Goal: Task Accomplishment & Management: Manage account settings

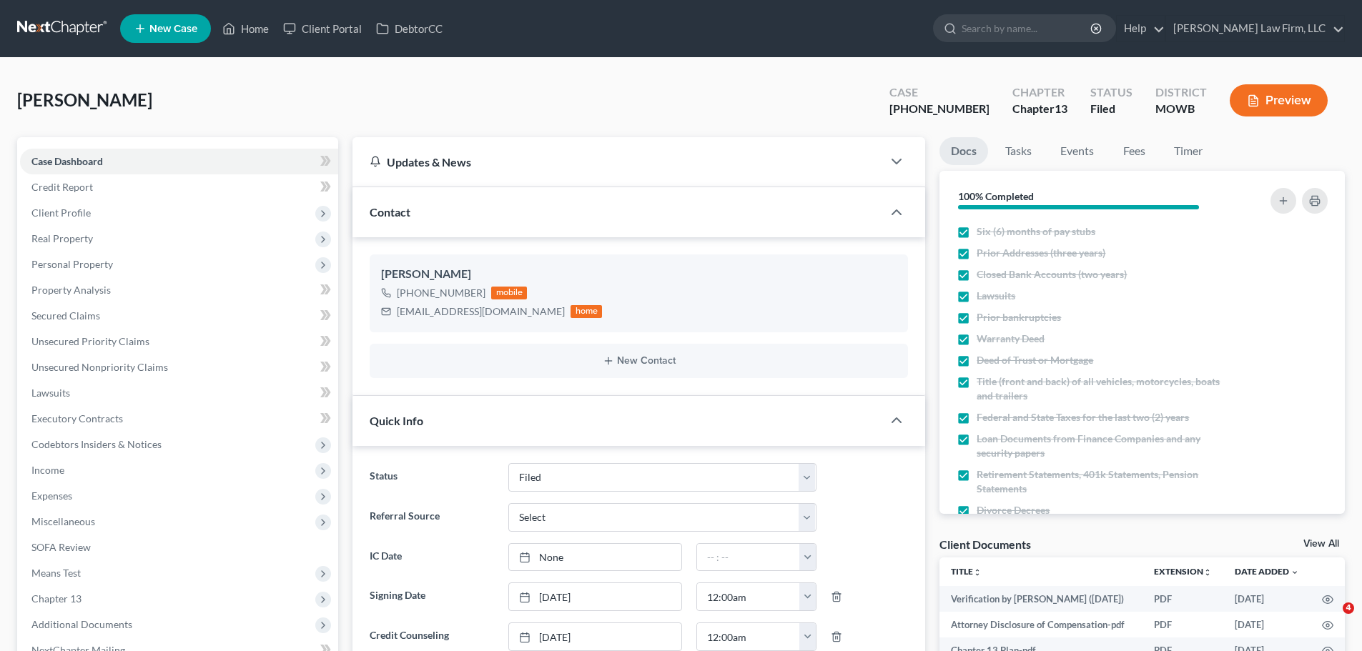
select select "3"
select select "0"
click at [252, 21] on link "Home" at bounding box center [245, 29] width 61 height 26
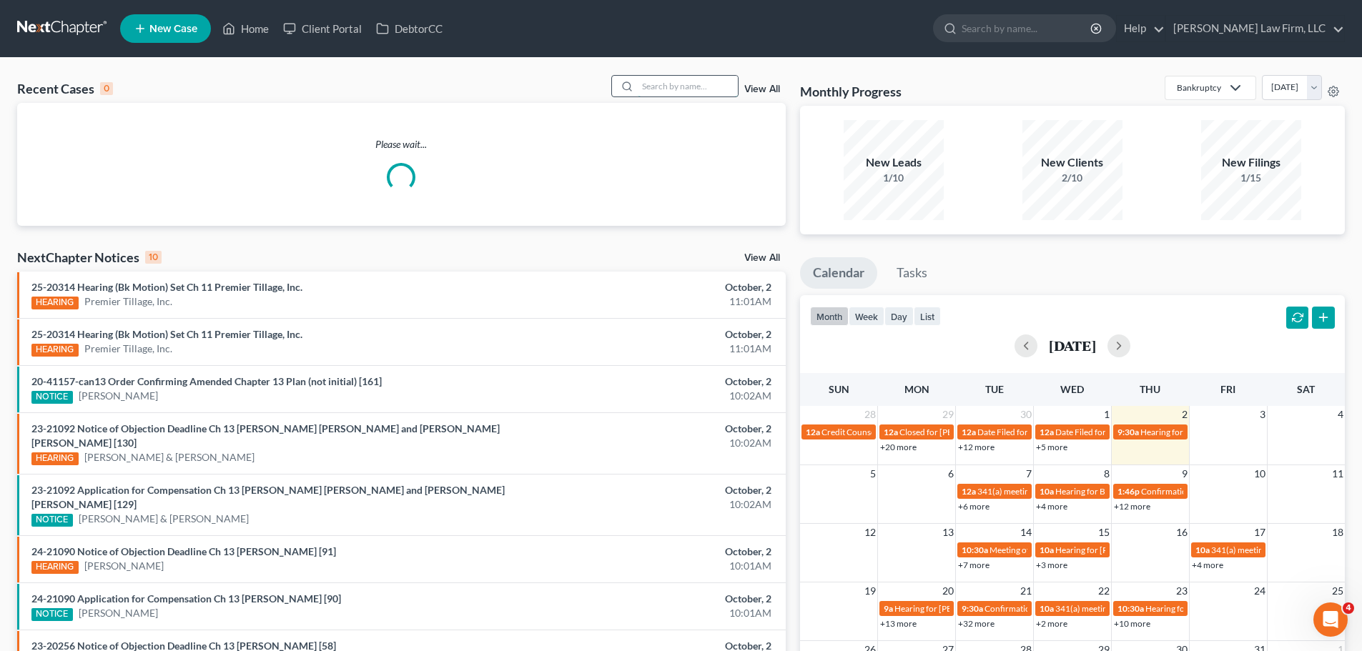
click at [668, 94] on input "search" at bounding box center [688, 86] width 100 height 21
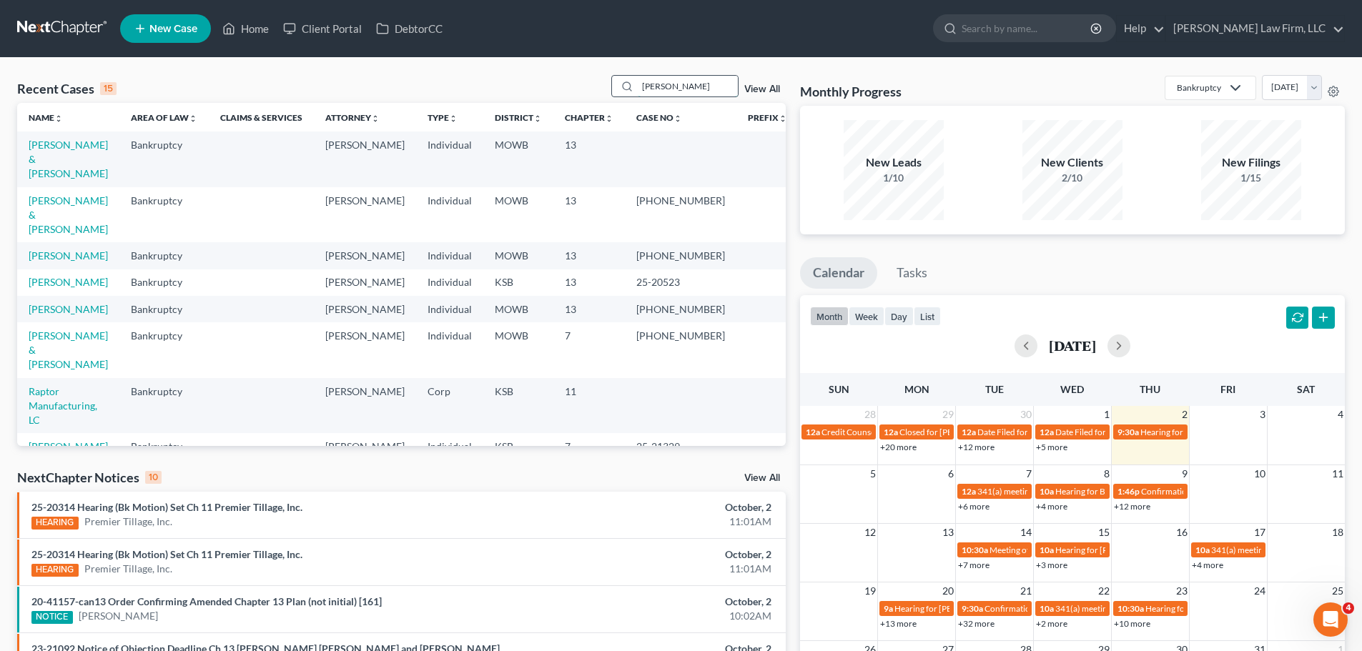
type input "[PERSON_NAME]"
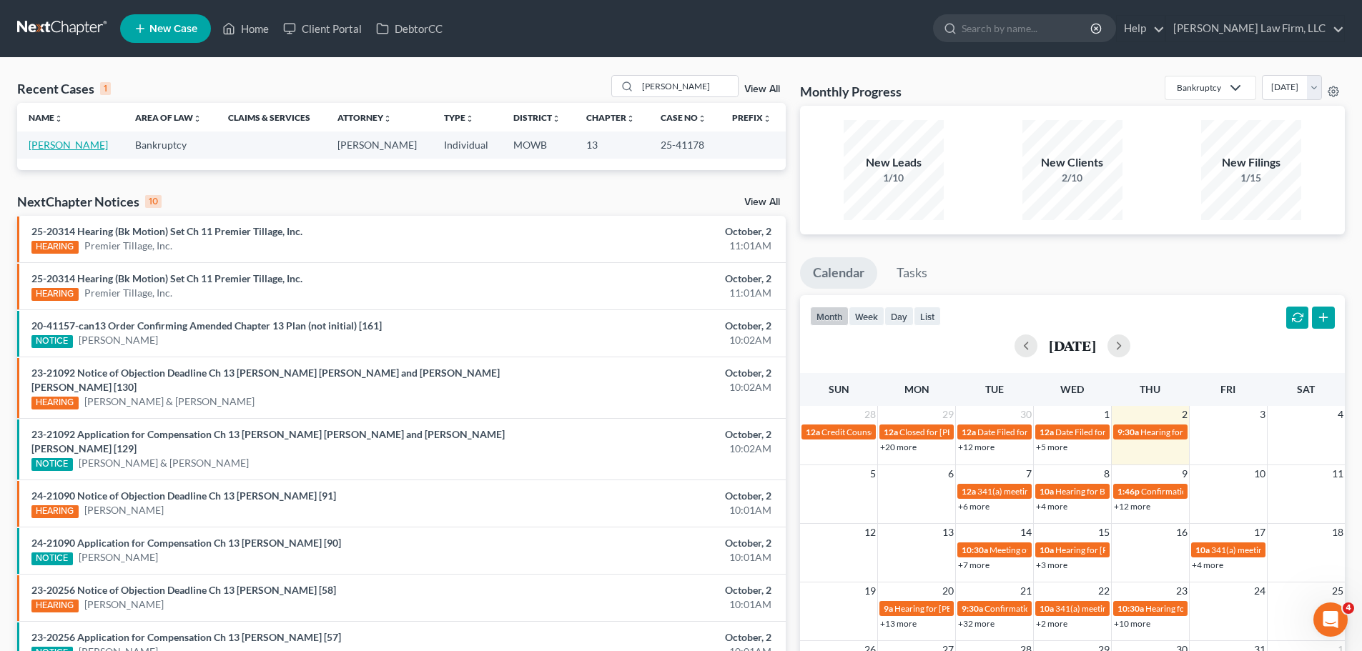
click at [81, 142] on link "[PERSON_NAME]" at bounding box center [68, 145] width 79 height 12
select select "4"
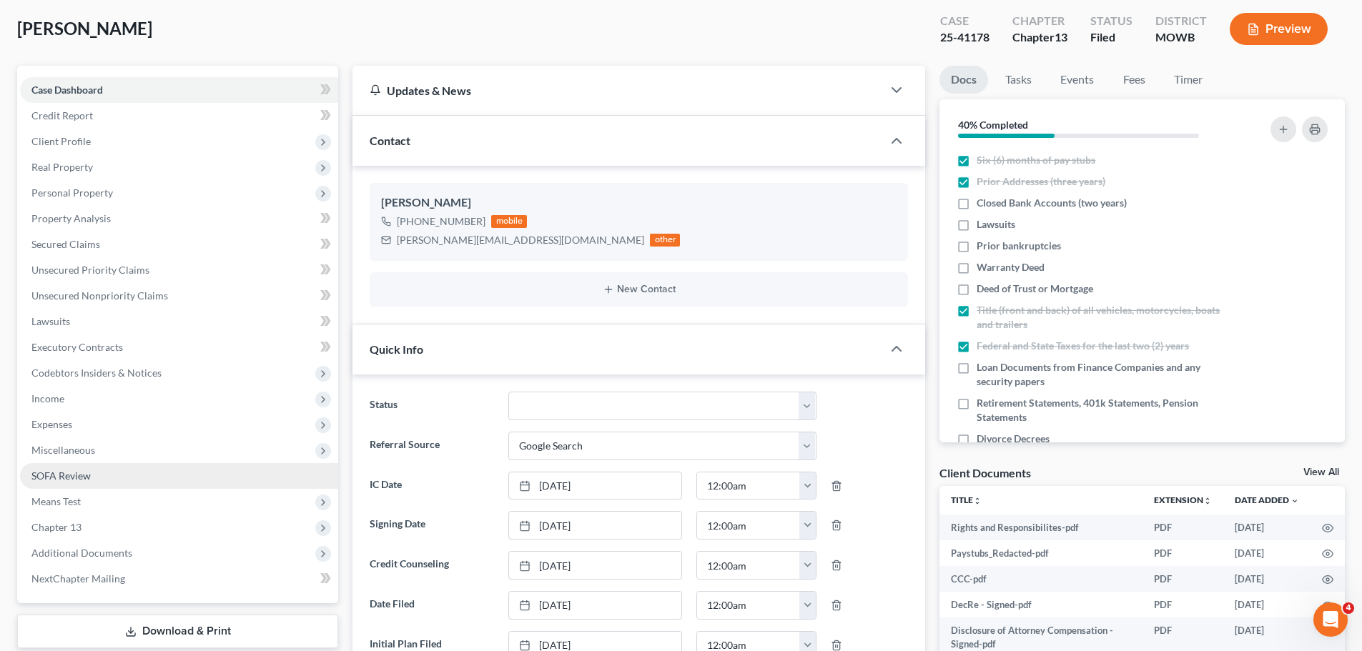
scroll to position [733, 0]
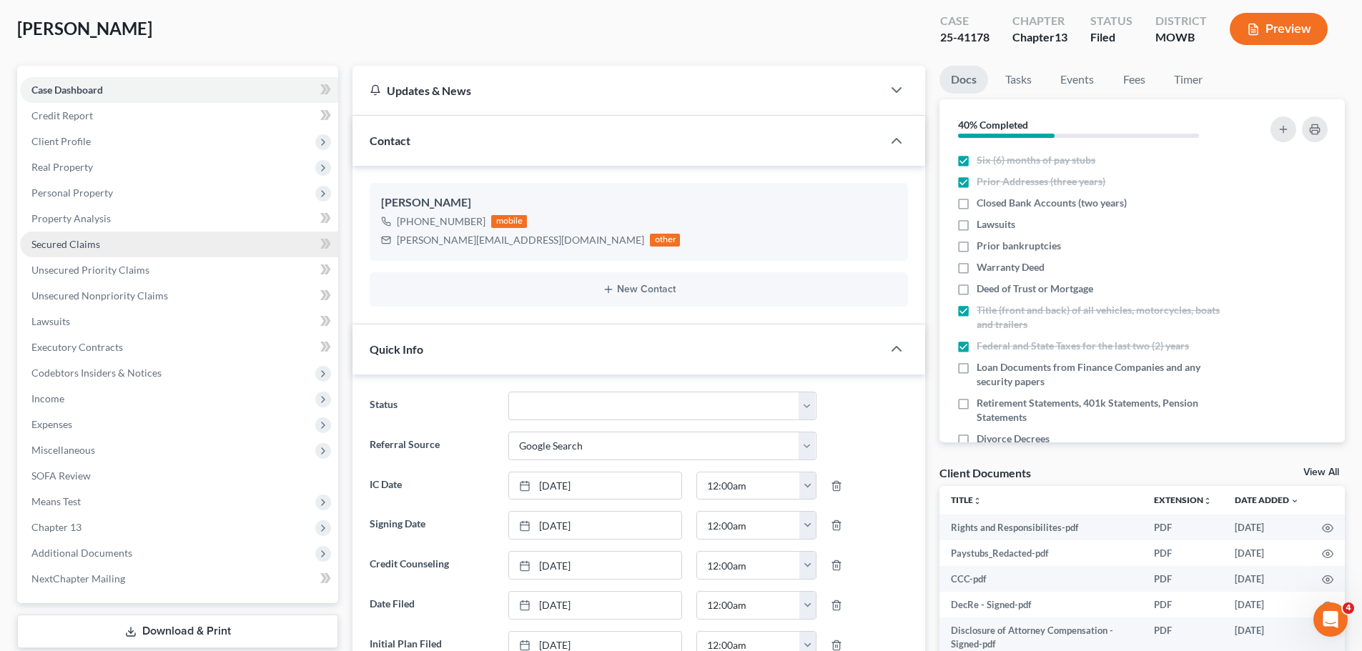
click at [96, 238] on span "Secured Claims" at bounding box center [65, 244] width 69 height 12
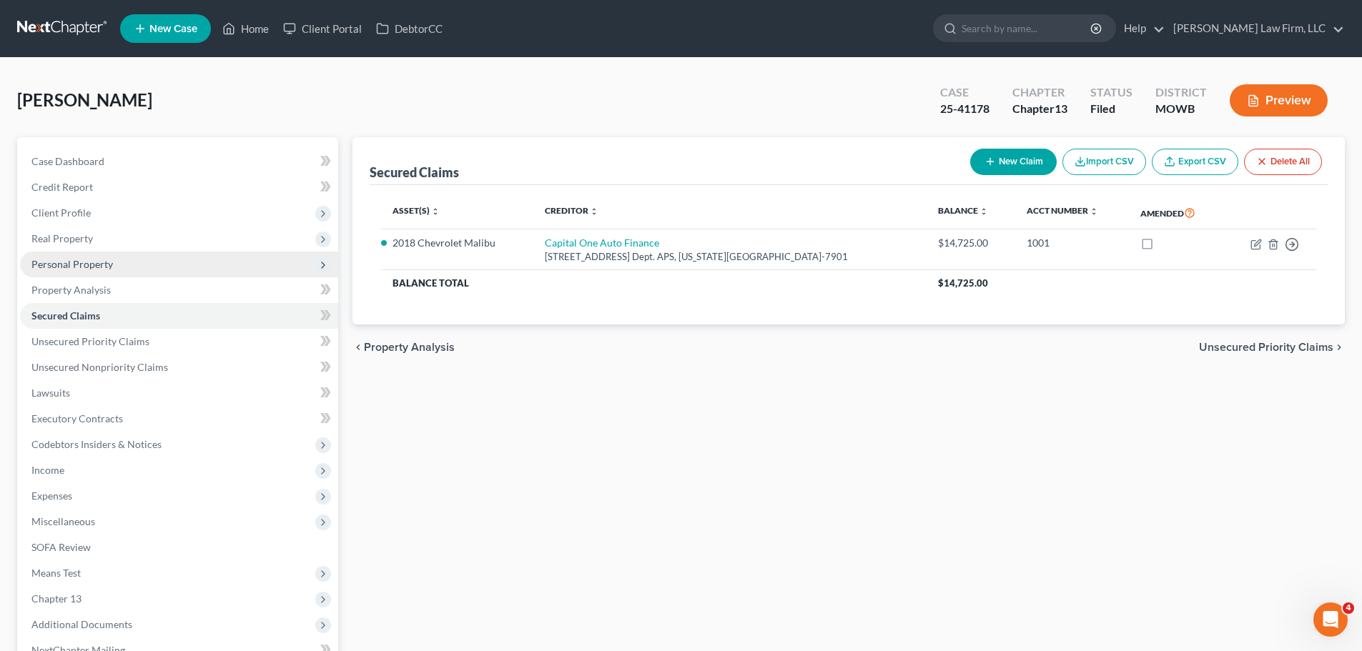
click at [122, 265] on span "Personal Property" at bounding box center [179, 265] width 318 height 26
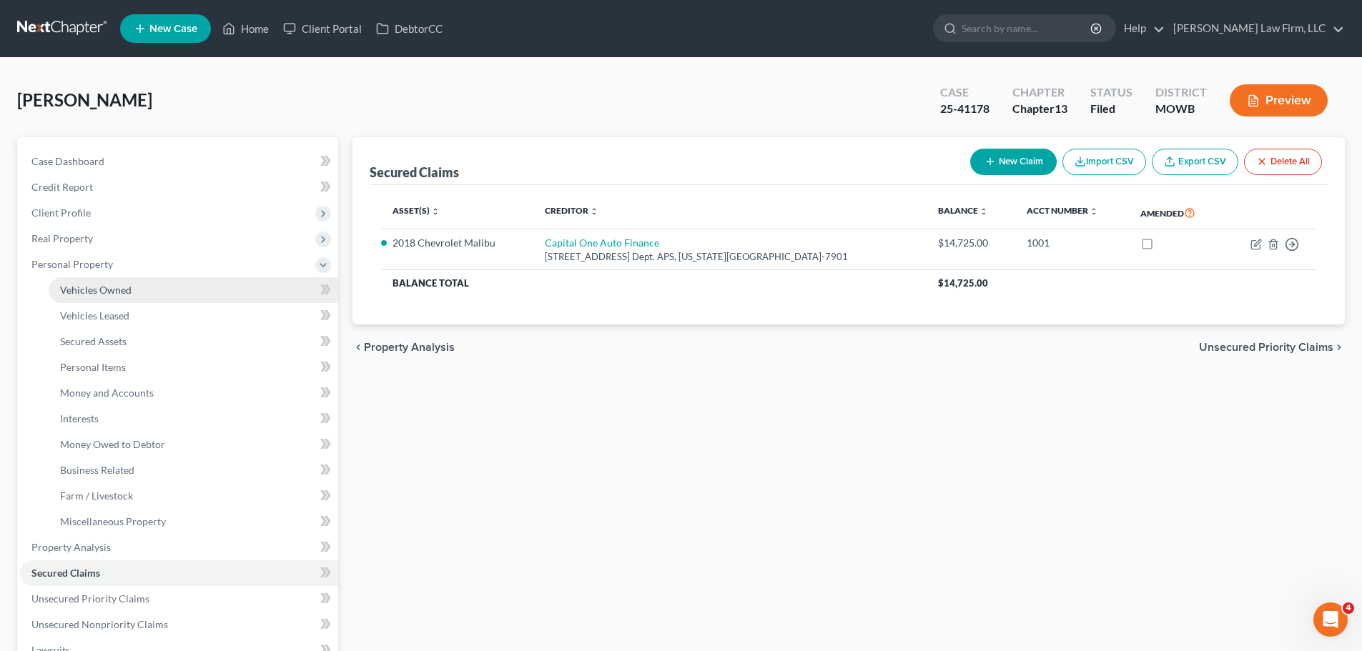
click at [152, 292] on link "Vehicles Owned" at bounding box center [193, 290] width 289 height 26
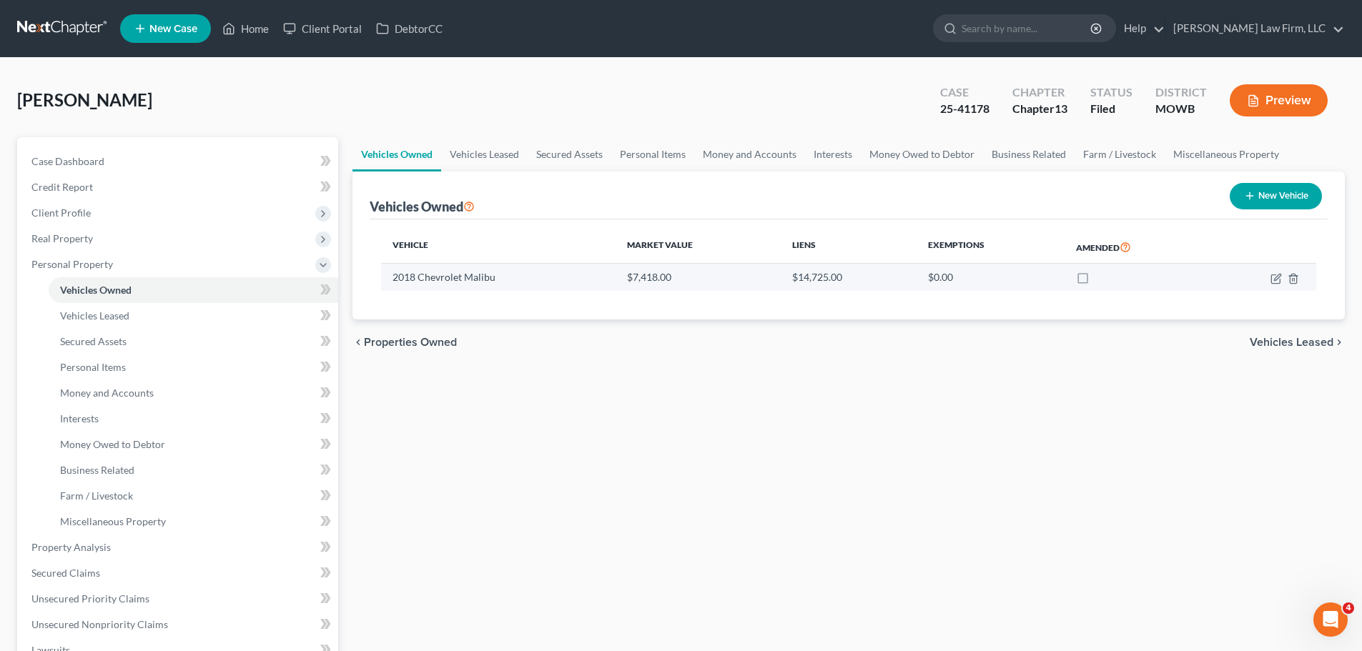
click at [1269, 279] on td at bounding box center [1262, 277] width 107 height 27
click at [1270, 279] on icon "button" at bounding box center [1275, 278] width 11 height 11
select select "0"
select select "8"
select select "2"
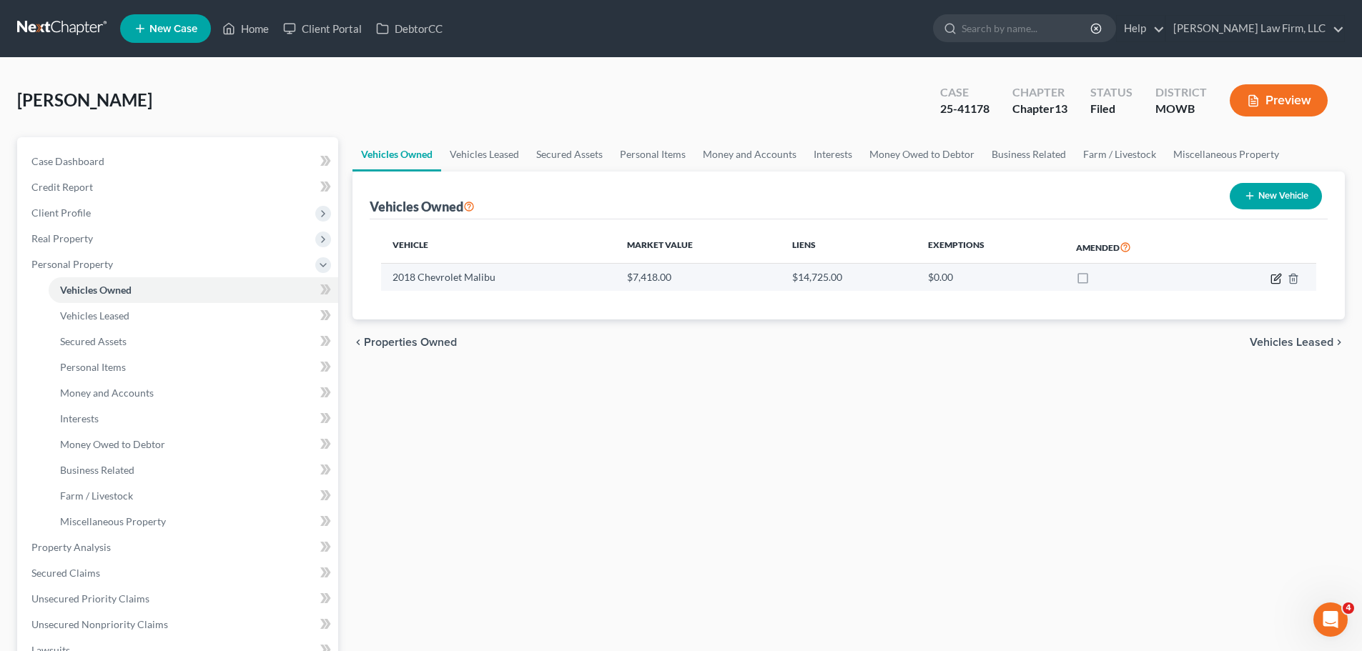
select select "0"
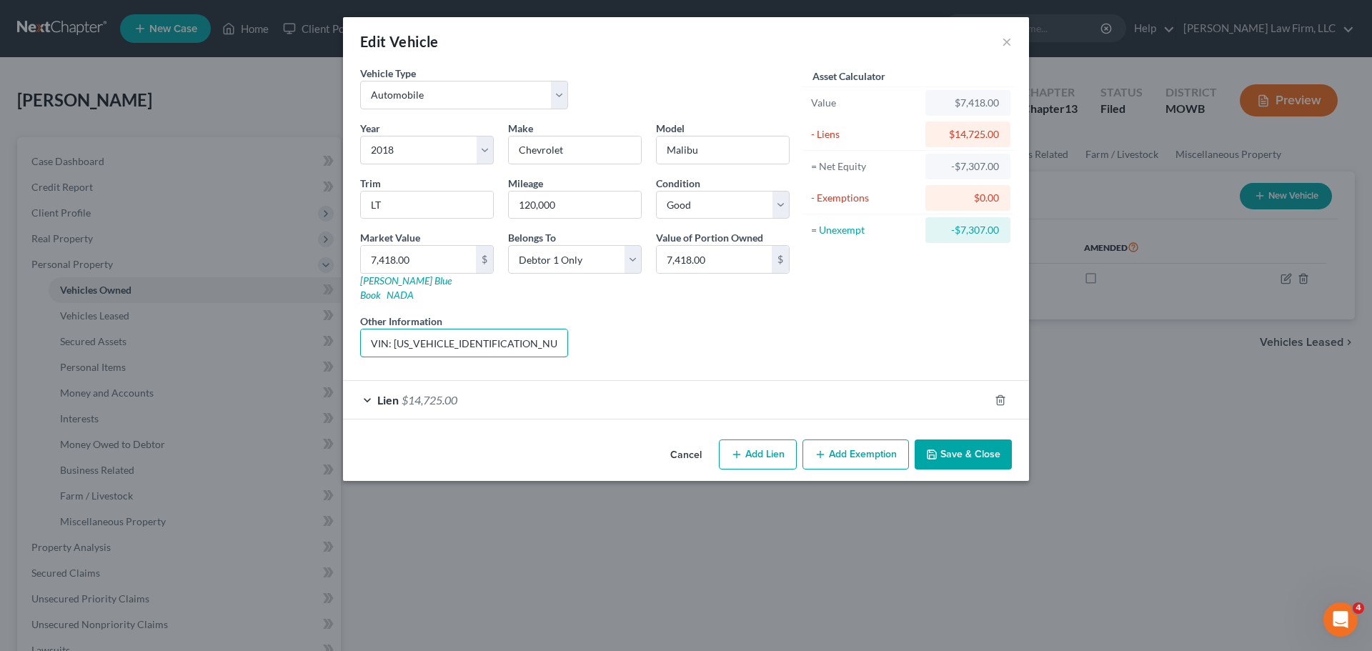
scroll to position [0, 48]
drag, startPoint x: 544, startPoint y: 329, endPoint x: 583, endPoint y: 329, distance: 38.6
click at [583, 329] on div "Year Select 2026 2025 2024 2023 2022 2021 2020 2019 2018 2017 2016 2015 2014 20…" at bounding box center [575, 245] width 444 height 248
click at [643, 314] on div "Liens Select" at bounding box center [686, 336] width 222 height 44
